Goal: Task Accomplishment & Management: Complete application form

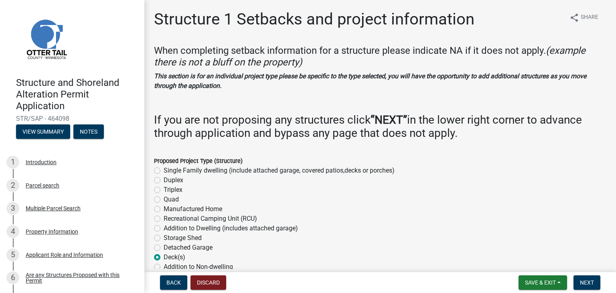
select select "a3cc236c-43aa-406a-8353-e0398d57c407"
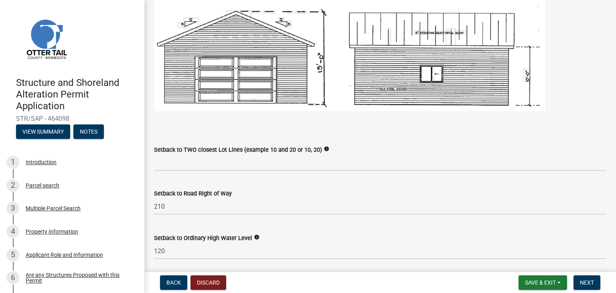
click at [443, 221] on wm-data-entity-input "Setback to Road Right of Way 210" at bounding box center [380, 199] width 452 height 45
click at [554, 281] on span "Save & Exit" at bounding box center [540, 282] width 31 height 6
click at [533, 244] on button "Save" at bounding box center [535, 242] width 64 height 19
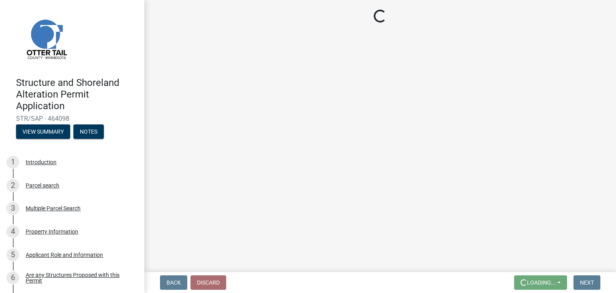
scroll to position [0, 0]
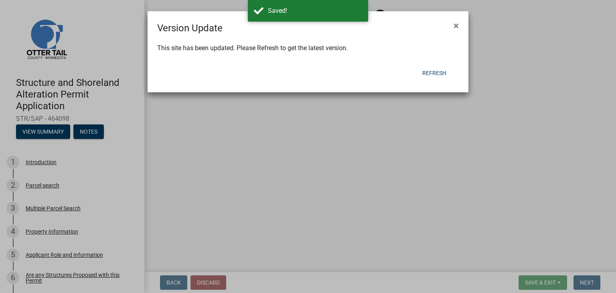
select select "a3cc236c-43aa-406a-8353-e0398d57c407"
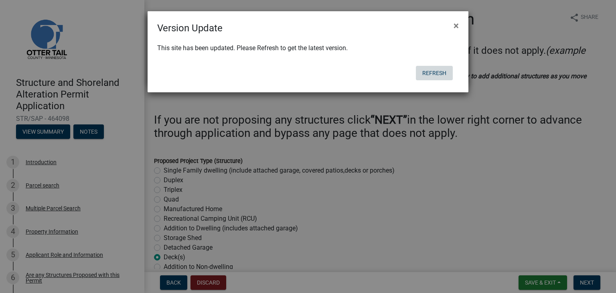
click at [440, 78] on button "Refresh" at bounding box center [434, 73] width 37 height 14
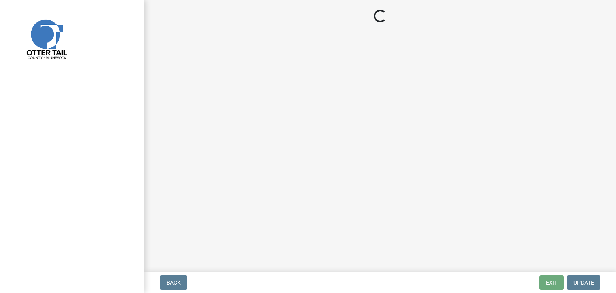
select select "a3cc236c-43aa-406a-8353-e0398d57c407"
